Goal: Understand process/instructions

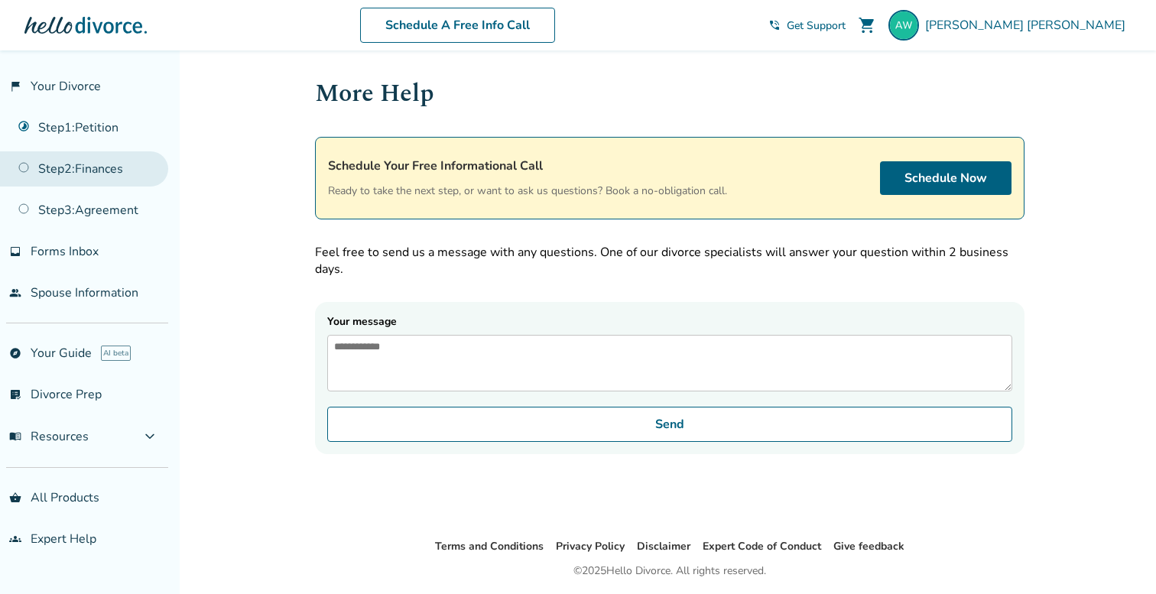
click at [115, 171] on link "Step 2 : Finances" at bounding box center [84, 168] width 168 height 35
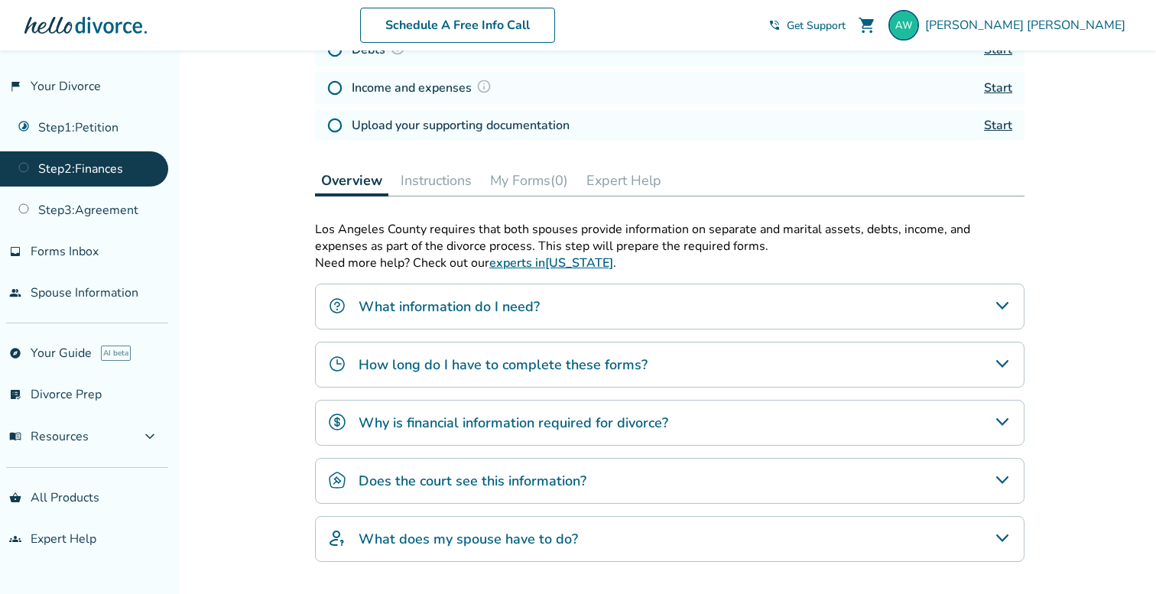
scroll to position [383, 0]
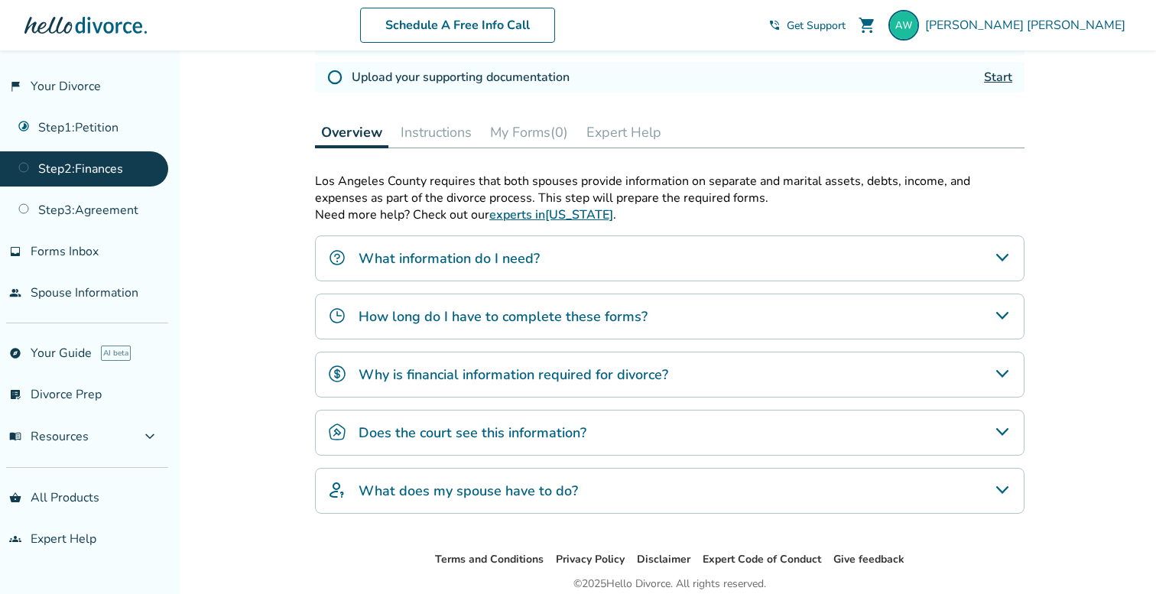
click at [559, 489] on h4 "What does my spouse have to do?" at bounding box center [467, 491] width 219 height 20
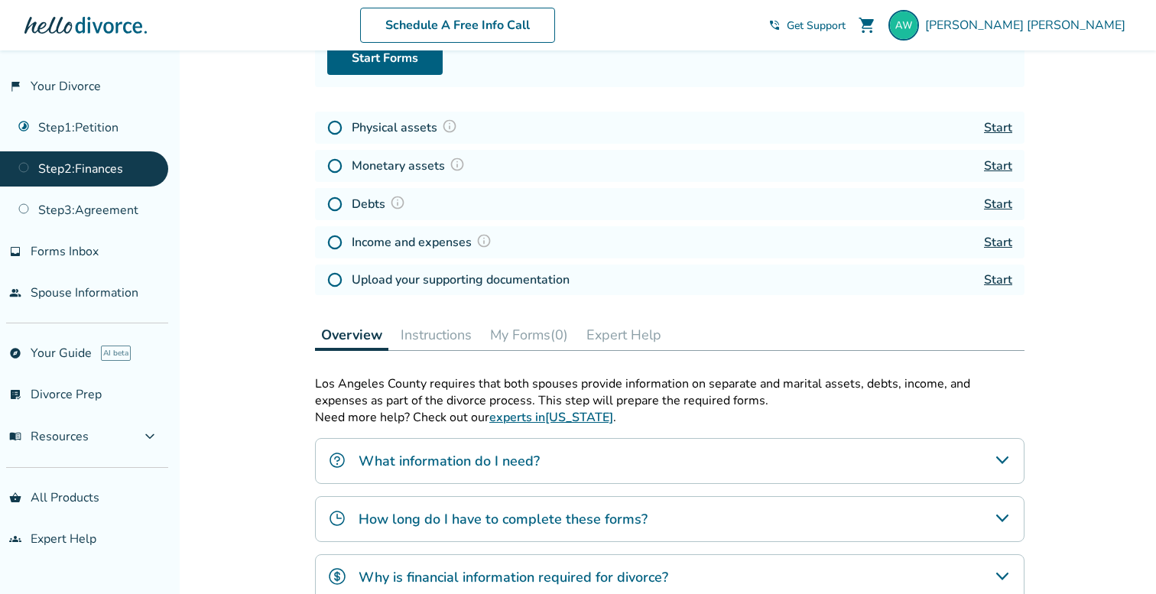
scroll to position [0, 0]
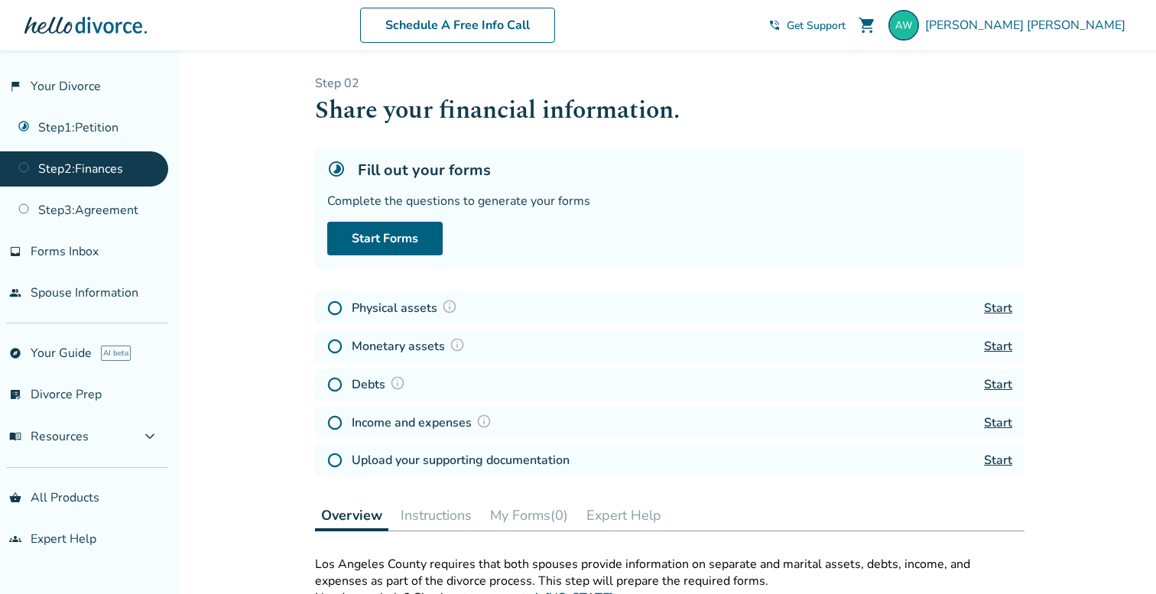
click at [537, 517] on button "My Forms (0)" at bounding box center [529, 515] width 90 height 31
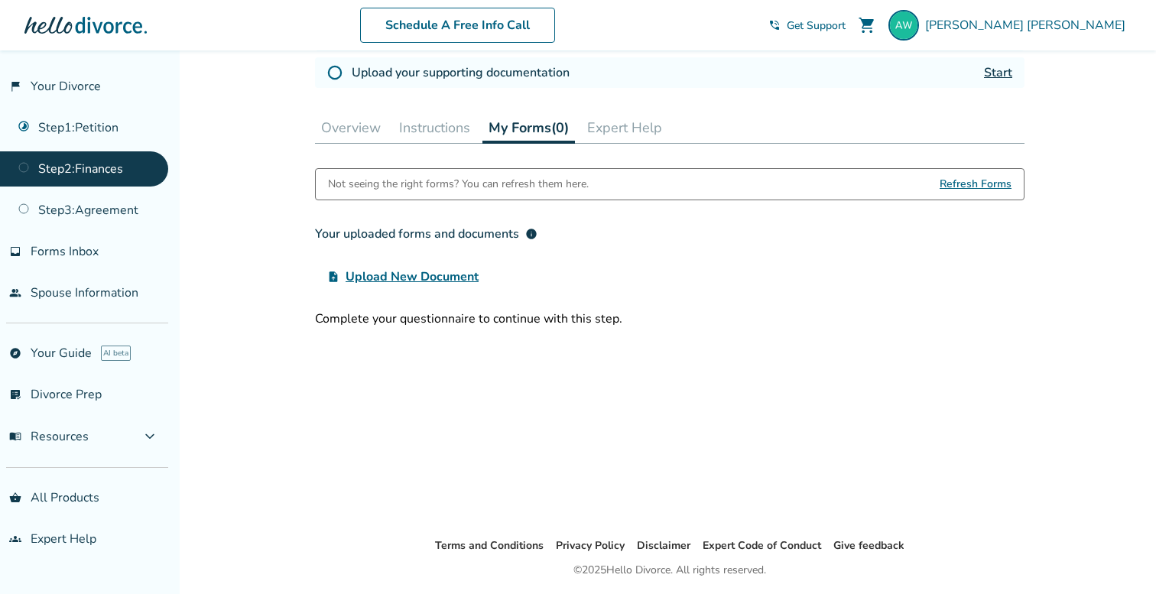
scroll to position [388, 0]
click at [618, 130] on button "Expert Help" at bounding box center [624, 127] width 87 height 31
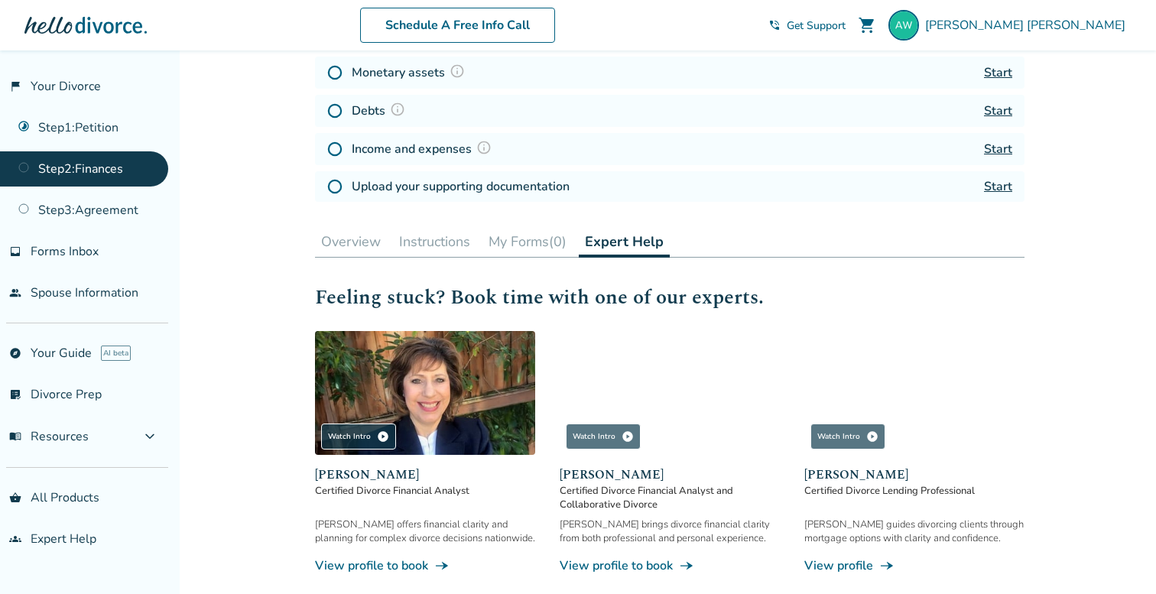
scroll to position [436, 0]
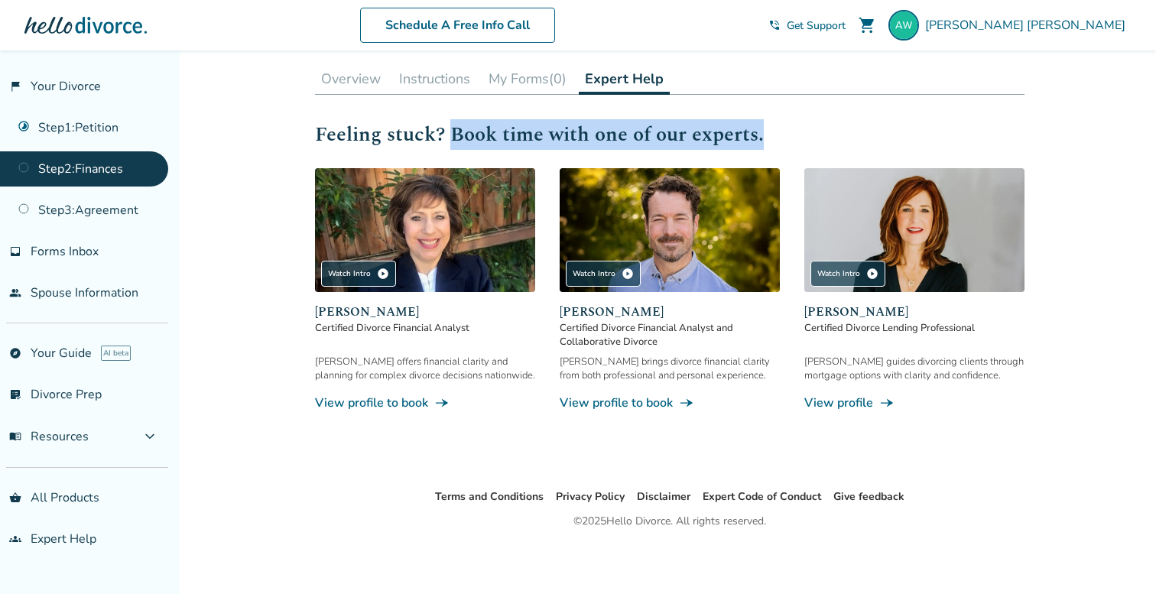
drag, startPoint x: 449, startPoint y: 136, endPoint x: 618, endPoint y: 161, distance: 170.8
click at [609, 157] on div "Feeling stuck? Book time with one of our experts. Watch Intro play_circle Sandr…" at bounding box center [669, 265] width 709 height 292
click at [618, 141] on h2 "Feeling stuck? Book time with one of our experts." at bounding box center [669, 134] width 709 height 31
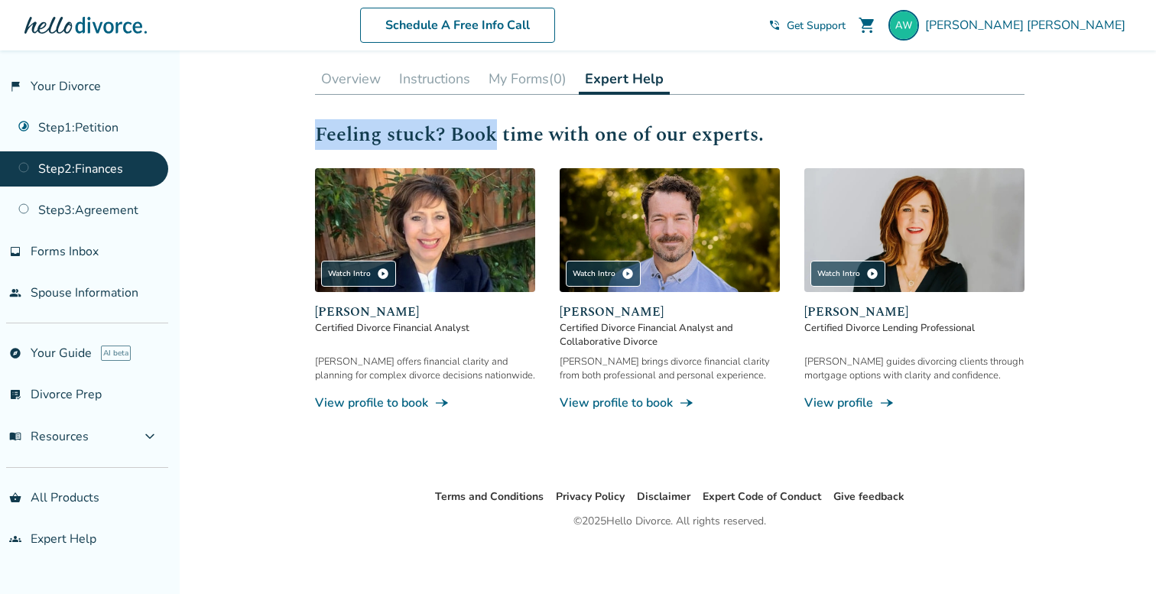
drag, startPoint x: 319, startPoint y: 132, endPoint x: 513, endPoint y: 135, distance: 194.1
click at [506, 134] on h2 "Feeling stuck? Book time with one of our experts." at bounding box center [669, 134] width 709 height 31
click at [513, 135] on h2 "Feeling stuck? Book time with one of our experts." at bounding box center [669, 134] width 709 height 31
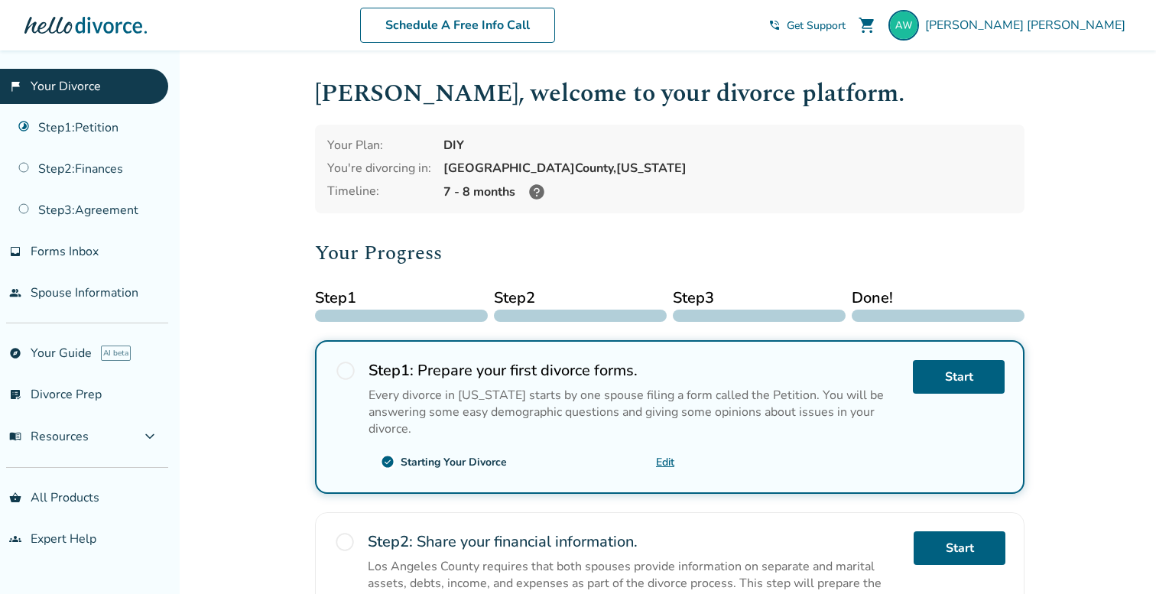
click at [669, 459] on link "Edit" at bounding box center [665, 462] width 18 height 15
click at [72, 128] on link "Step 1 : Petition" at bounding box center [84, 127] width 168 height 35
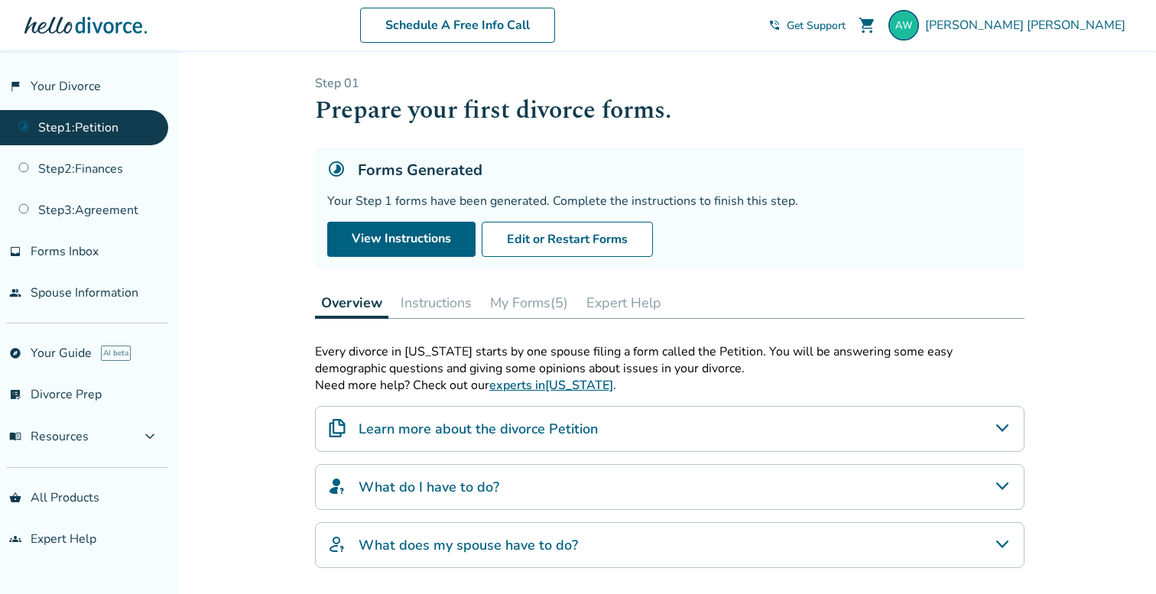
scroll to position [15, 0]
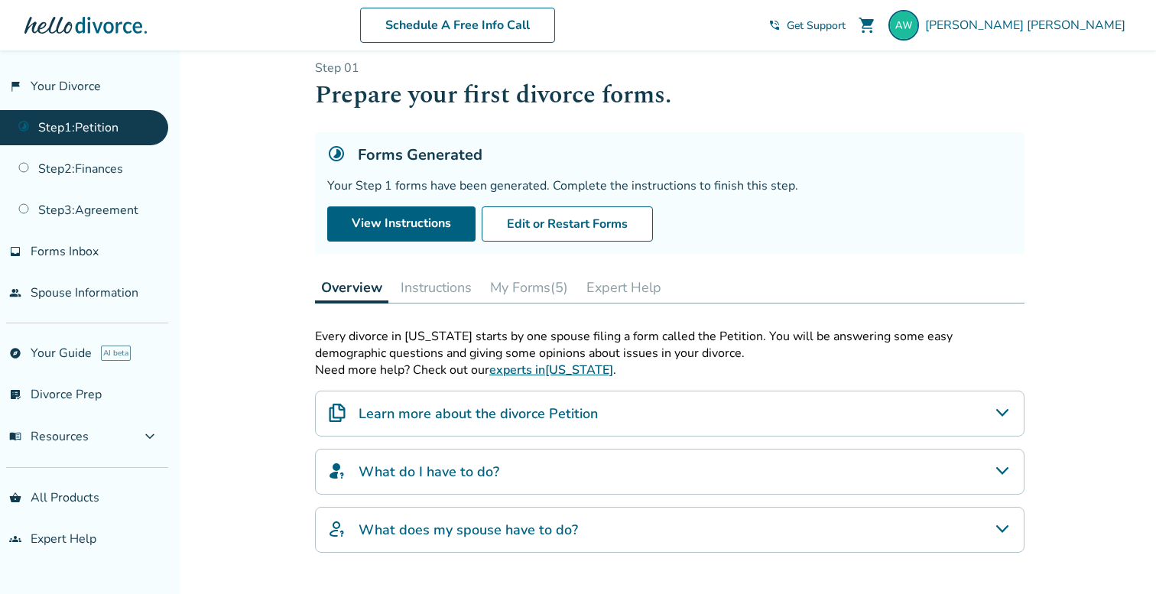
click at [553, 283] on button "My Forms (5)" at bounding box center [529, 287] width 90 height 31
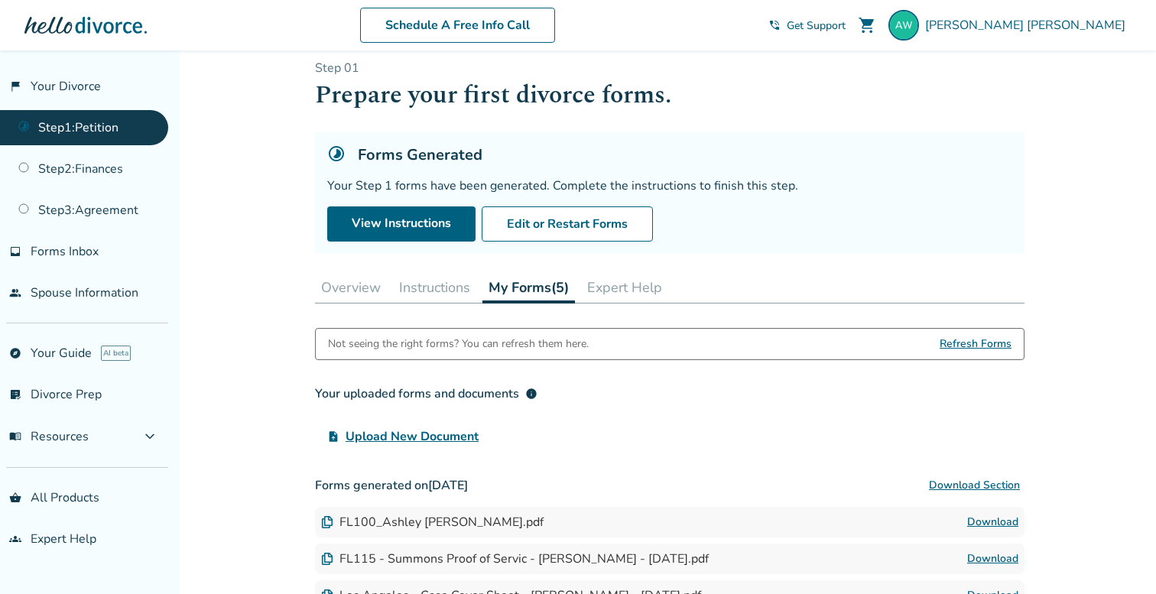
scroll to position [236, 0]
